Goal: Navigation & Orientation: Find specific page/section

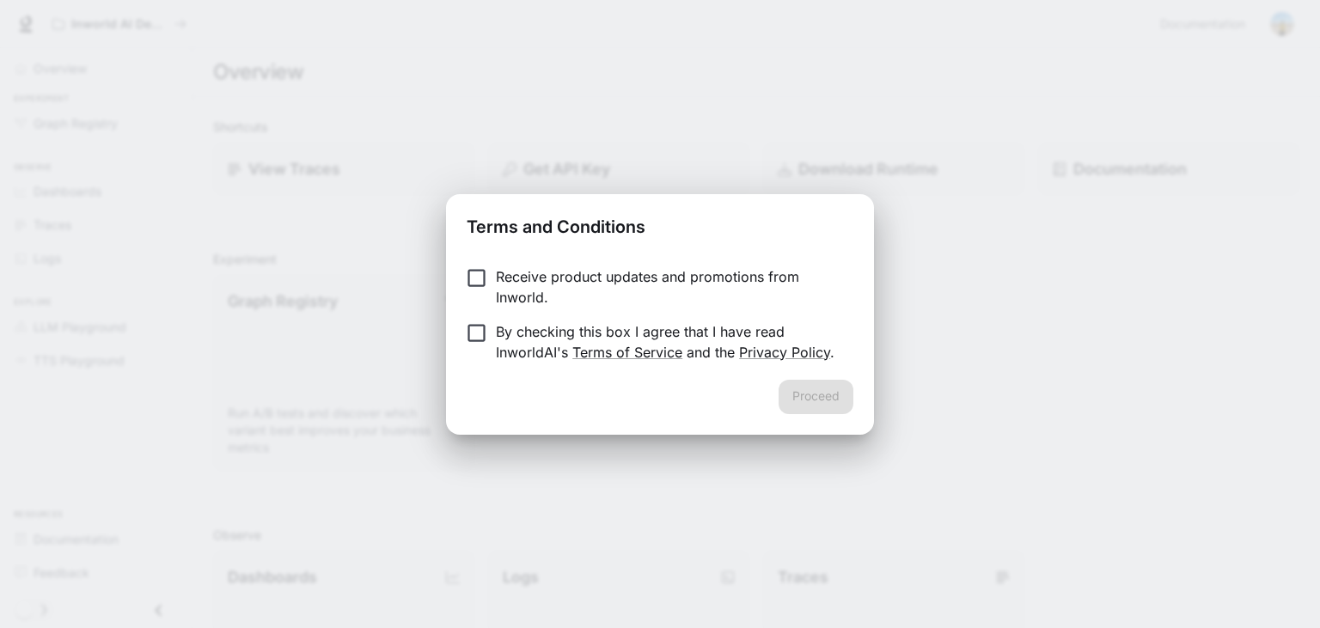
click at [500, 338] on p "By checking this box I agree that I have read InworldAI's Terms of Service and …" at bounding box center [668, 341] width 344 height 41
click at [847, 402] on button "Proceed" at bounding box center [816, 397] width 75 height 34
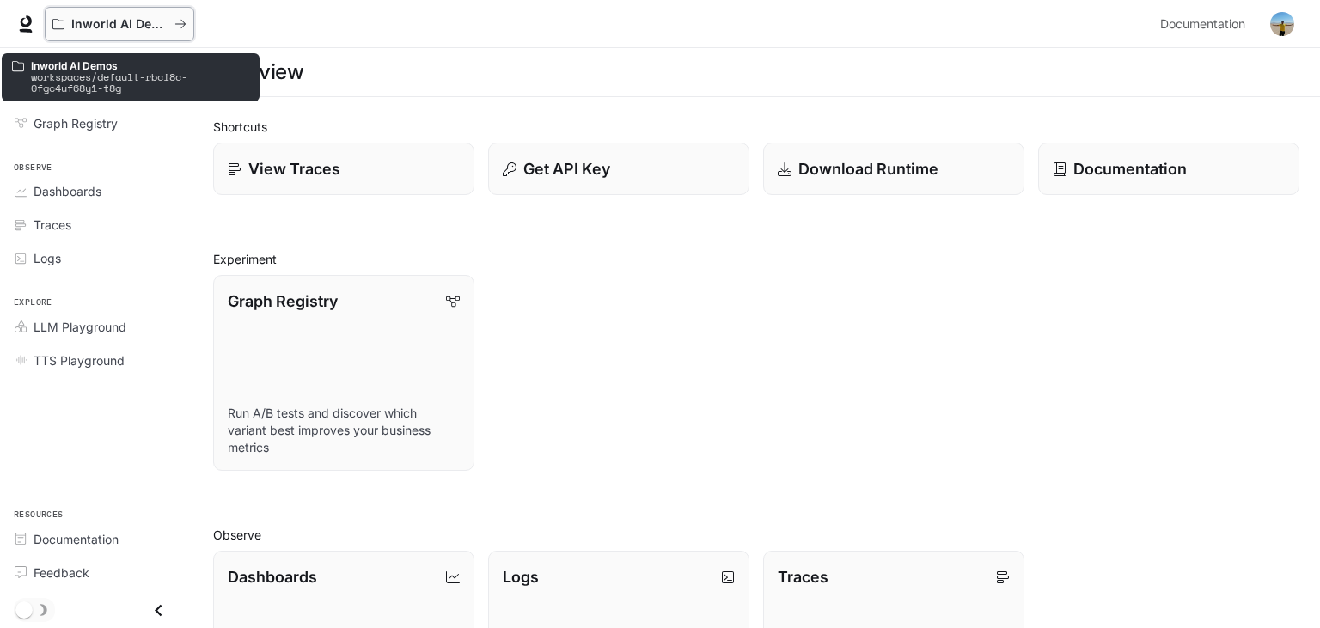
click at [149, 25] on p "Inworld AI Demos" at bounding box center [119, 24] width 96 height 15
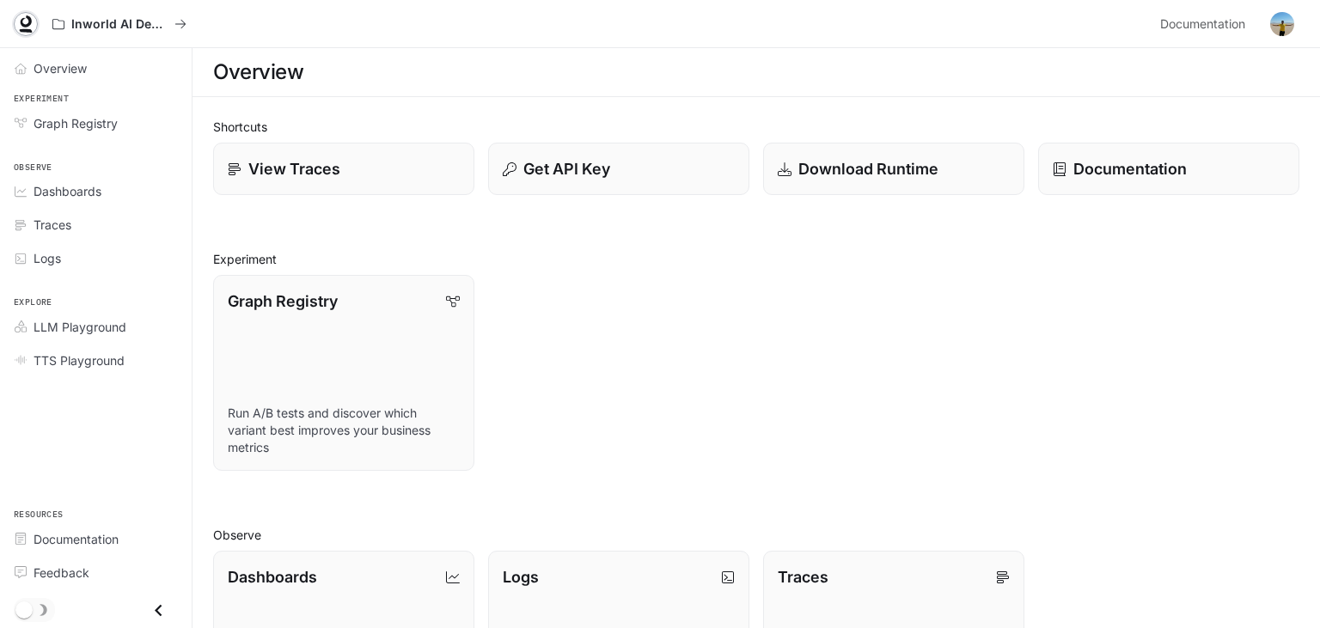
click at [19, 21] on icon at bounding box center [25, 23] width 17 height 17
